Goal: Information Seeking & Learning: Find specific fact

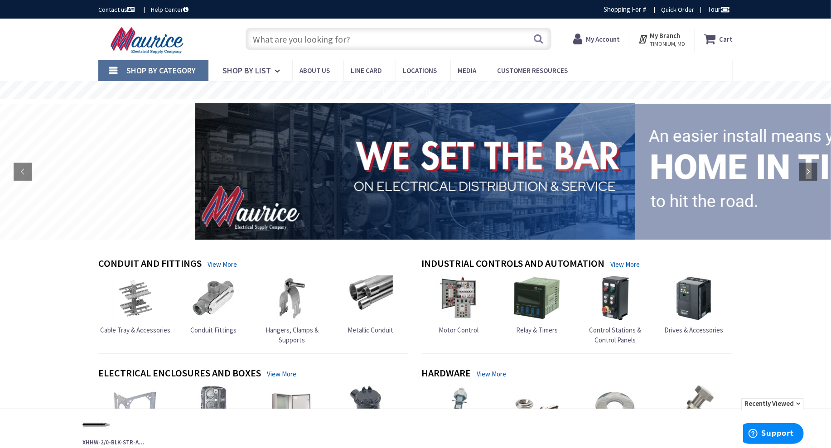
click at [327, 38] on input "text" at bounding box center [398, 39] width 306 height 23
paste input "[PERSON_NAME] S116fan"
type input "[PERSON_NAME] S116fan"
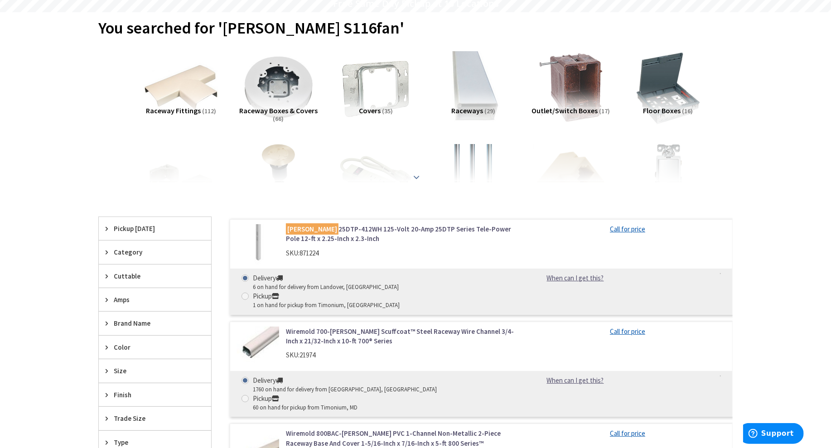
scroll to position [91, 0]
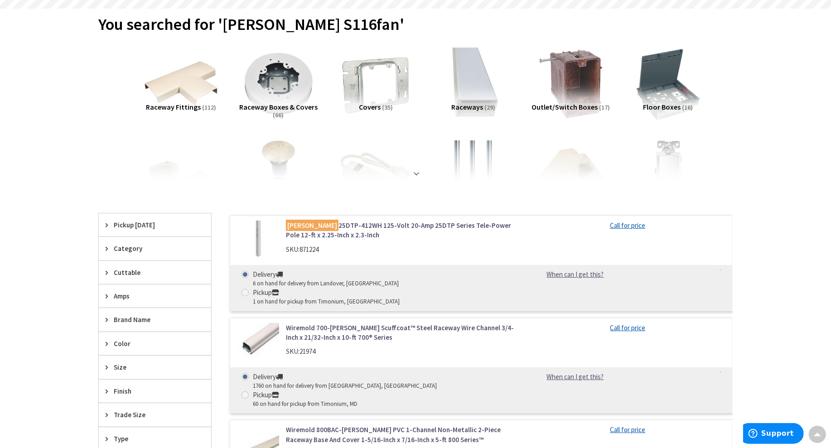
click at [417, 173] on strong at bounding box center [416, 171] width 11 height 10
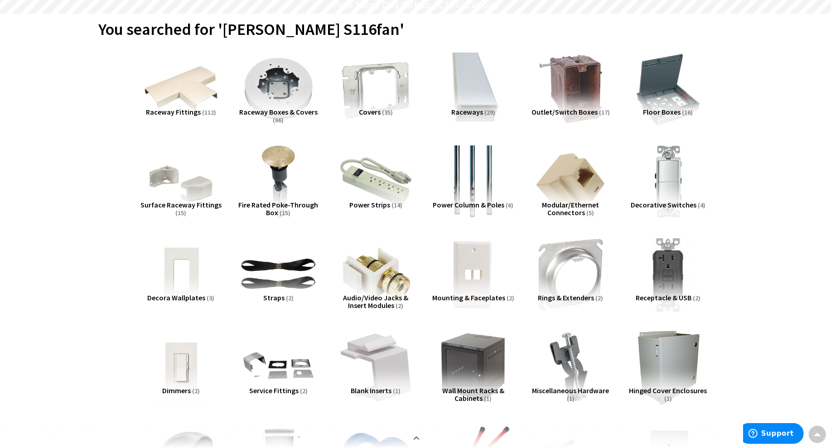
scroll to position [45, 0]
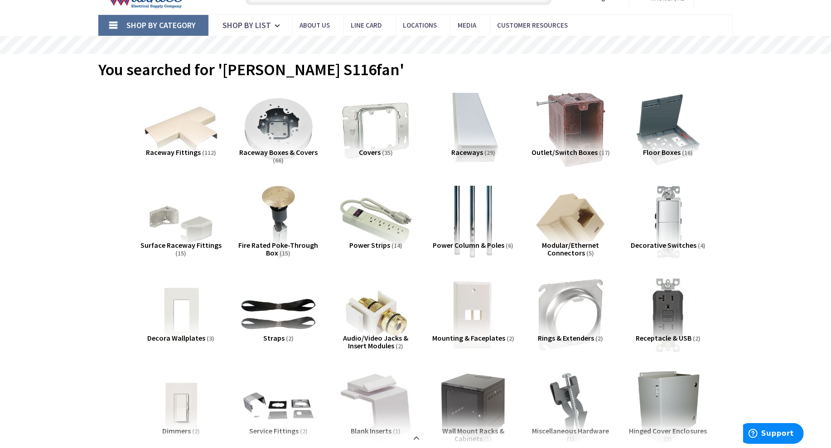
click at [545, 102] on img at bounding box center [570, 129] width 82 height 82
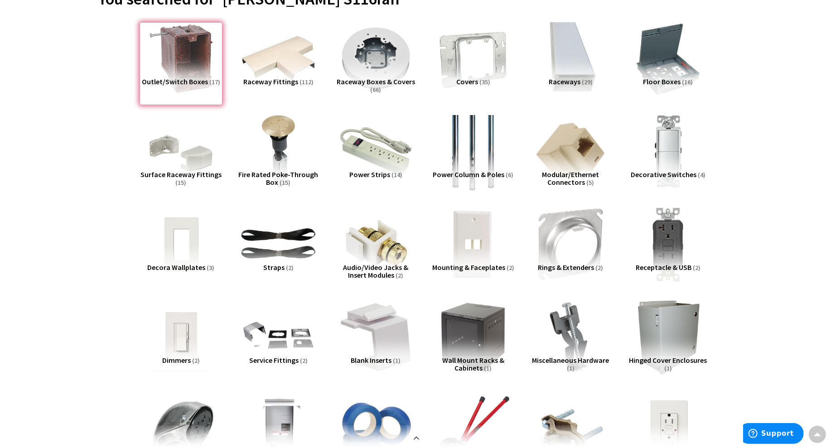
scroll to position [0, 0]
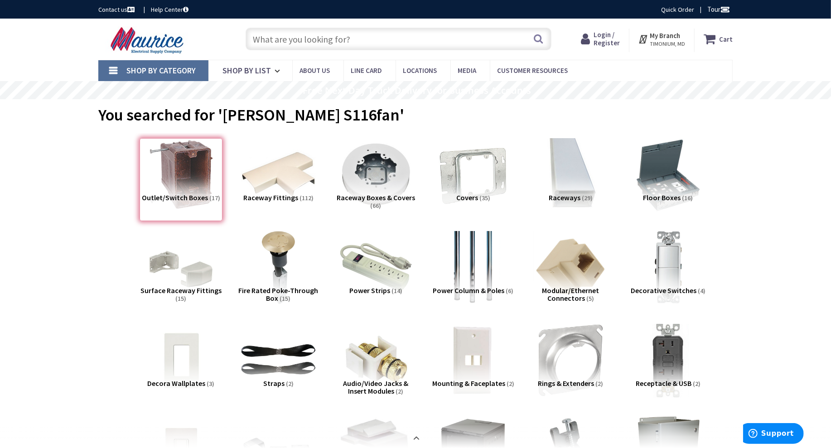
click at [339, 41] on input "text" at bounding box center [398, 39] width 306 height 23
paste input "[PERSON_NAME] S116fan"
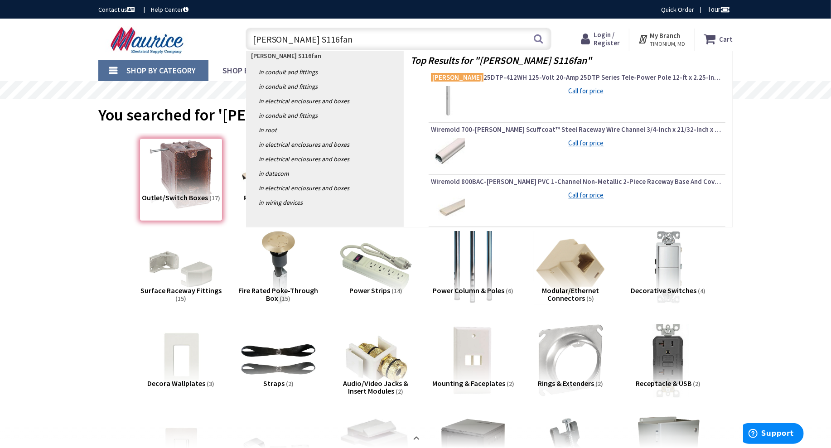
drag, startPoint x: 280, startPoint y: 36, endPoint x: 249, endPoint y: 37, distance: 30.8
click at [249, 37] on input "[PERSON_NAME] S116fan" at bounding box center [398, 39] width 306 height 23
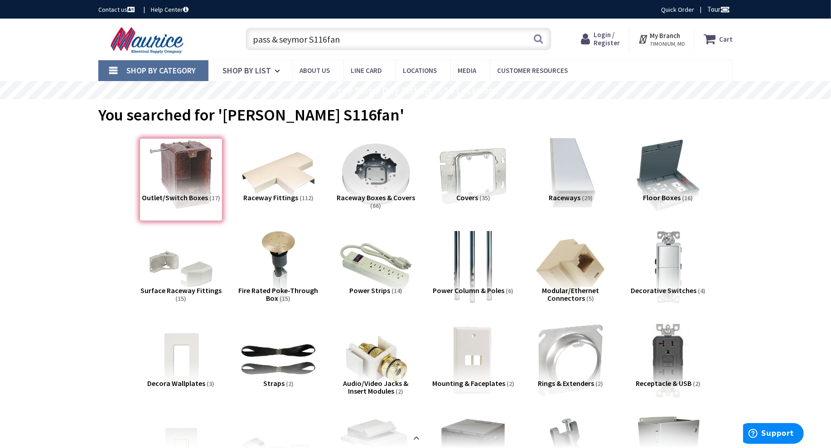
type input "pass & seymor S116fan"
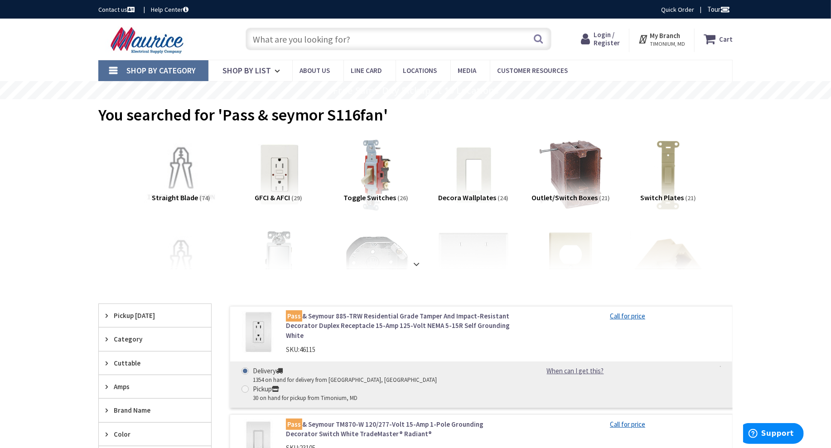
click at [314, 39] on input "text" at bounding box center [398, 39] width 306 height 23
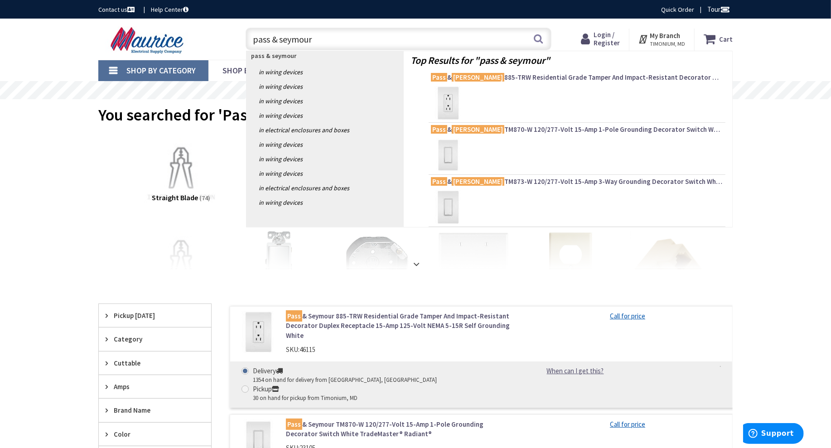
paste input "[PERSON_NAME] S116fan"
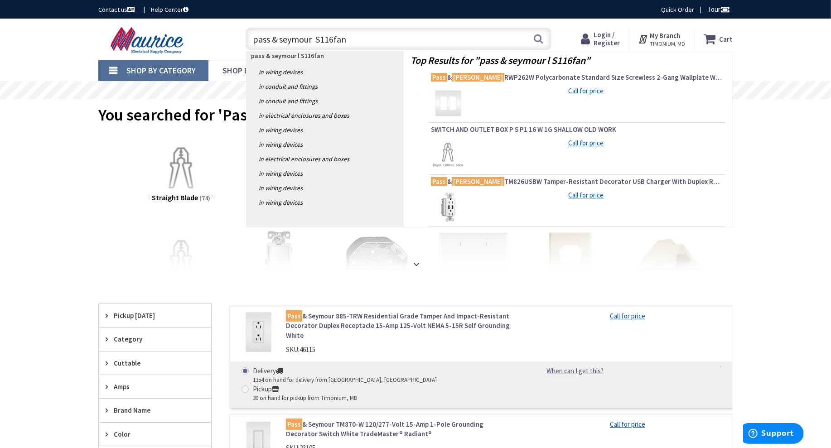
type input "pass & seymour S116fan"
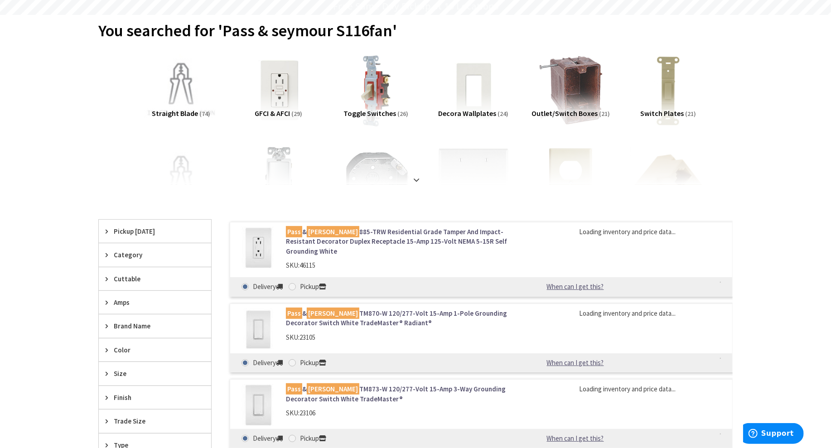
scroll to position [136, 0]
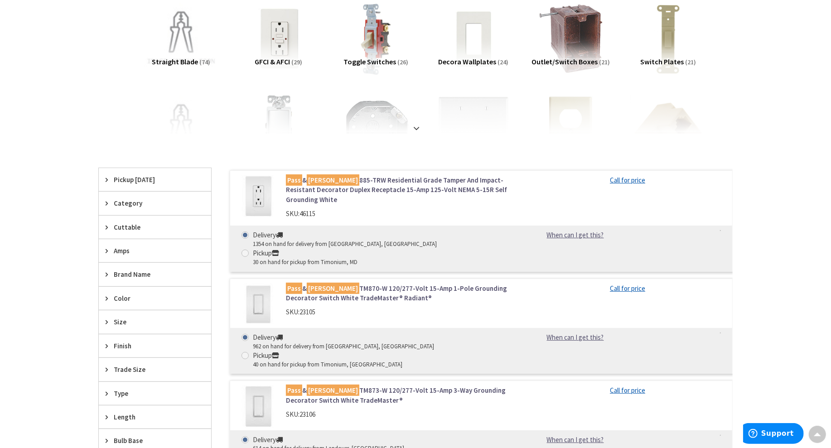
click at [113, 203] on div "Category" at bounding box center [155, 203] width 112 height 23
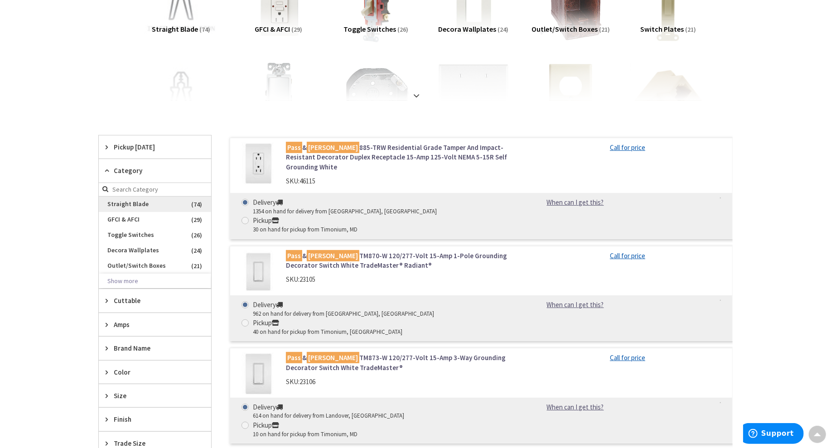
scroll to position [181, 0]
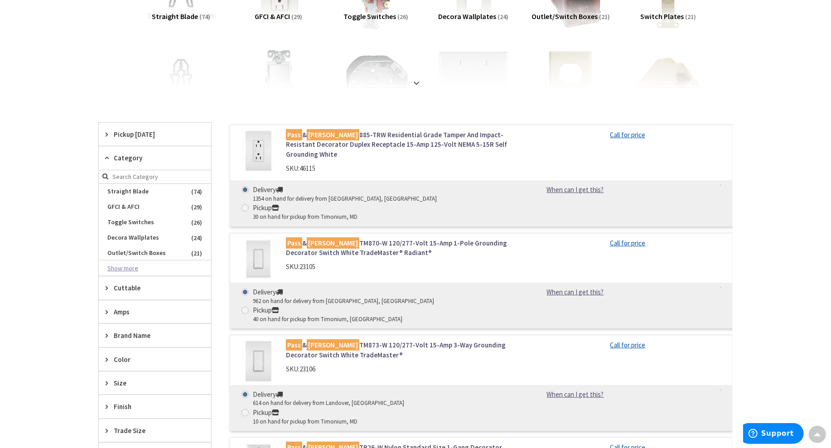
click at [127, 265] on button "Show more" at bounding box center [155, 268] width 112 height 15
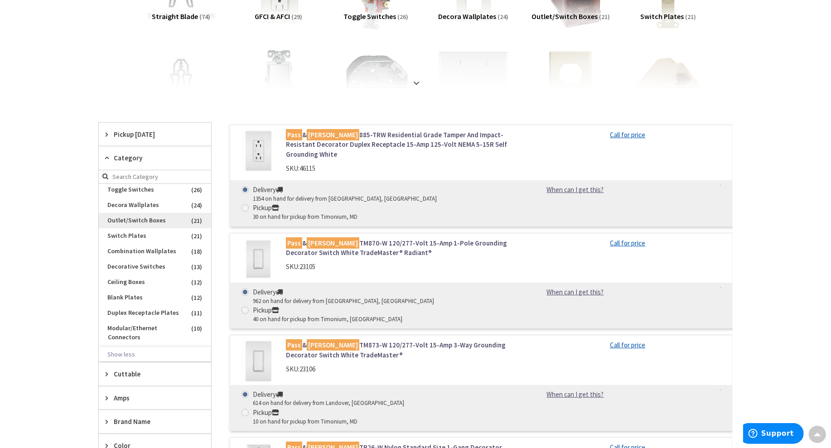
scroll to position [45, 0]
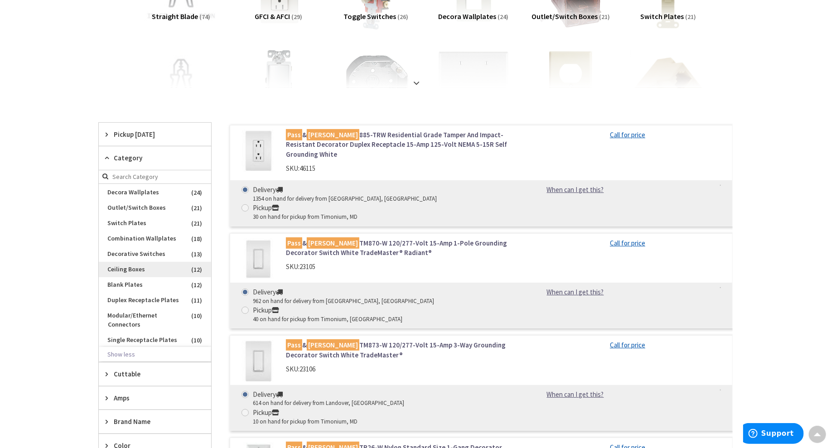
click at [143, 265] on span "Ceiling Boxes" at bounding box center [155, 269] width 112 height 15
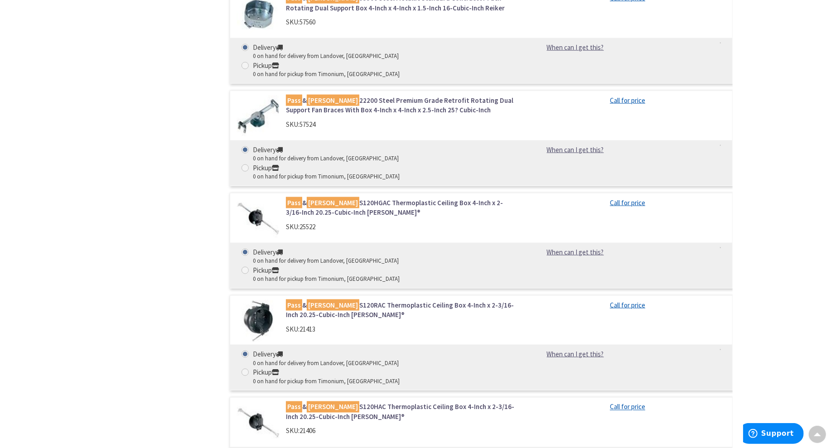
scroll to position [1087, 0]
